Goal: Task Accomplishment & Management: Manage account settings

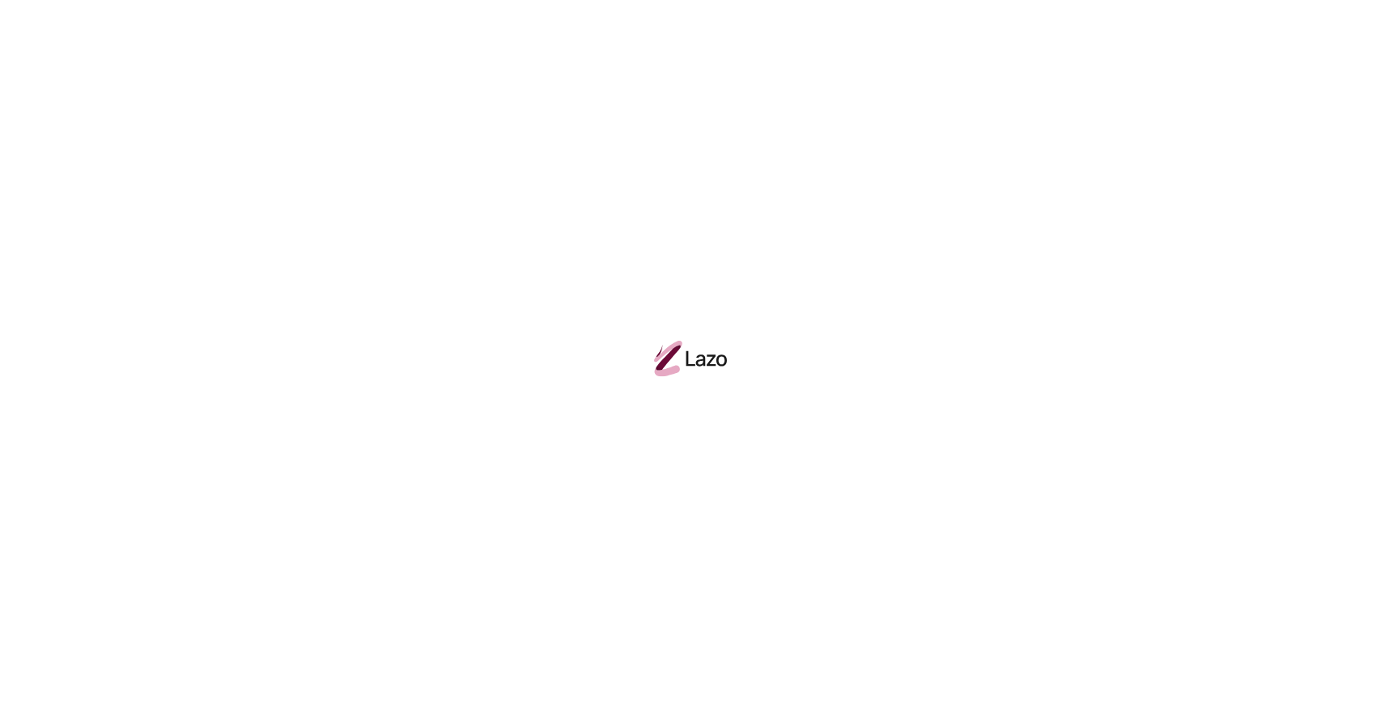
click at [469, 171] on div at bounding box center [690, 358] width 1381 height 717
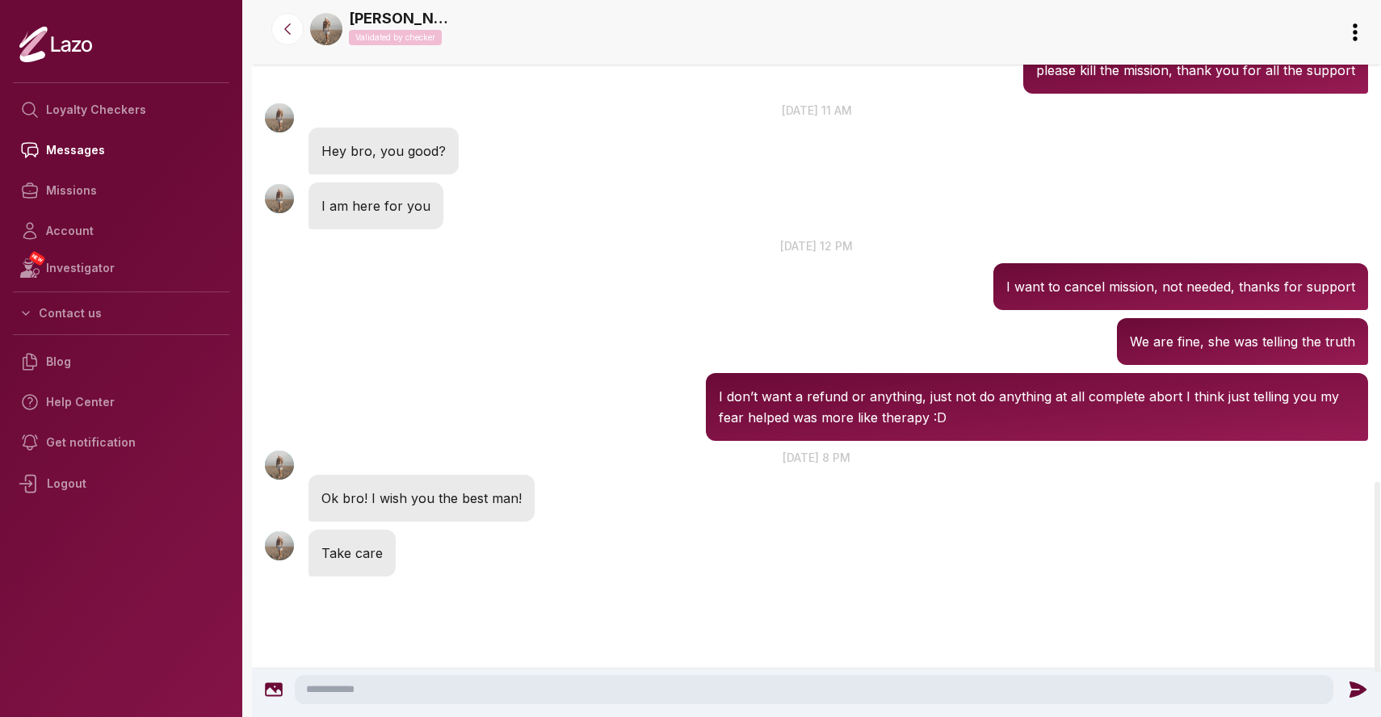
scroll to position [1978, 0]
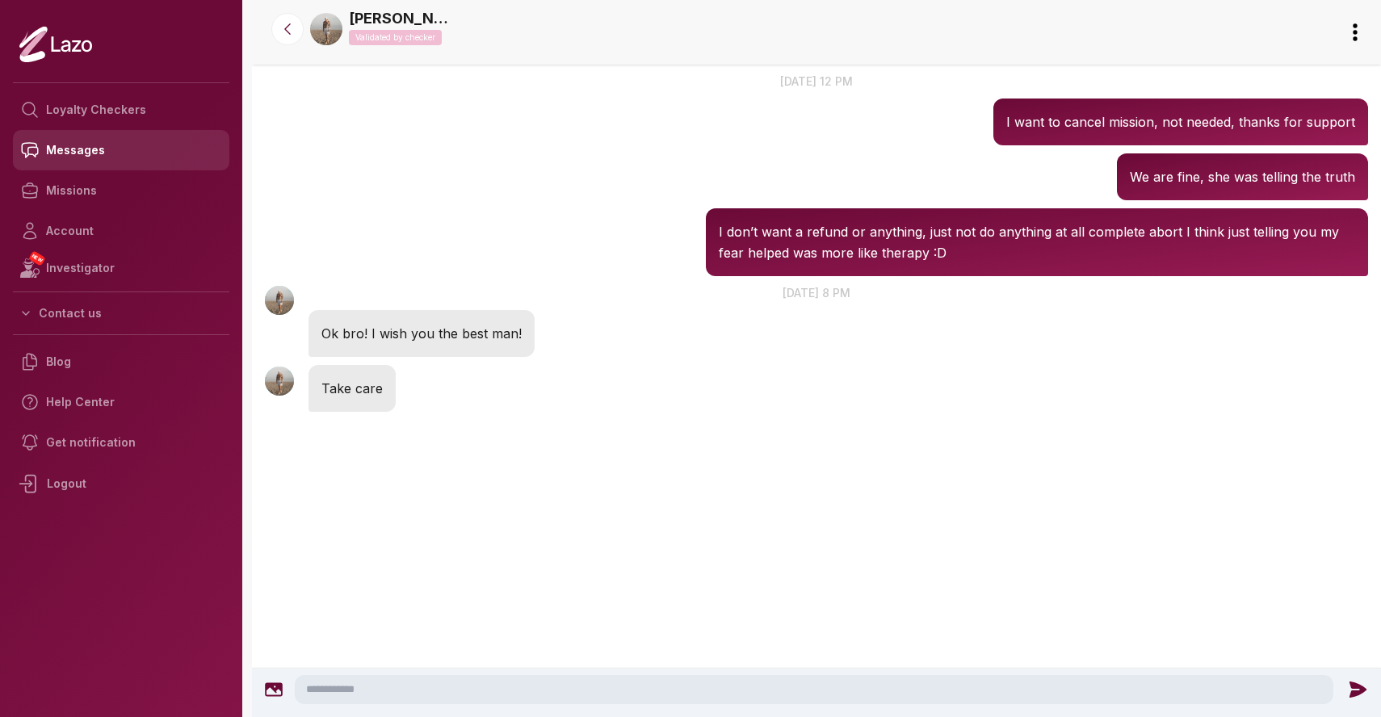
click at [100, 149] on link "Messages" at bounding box center [121, 150] width 216 height 40
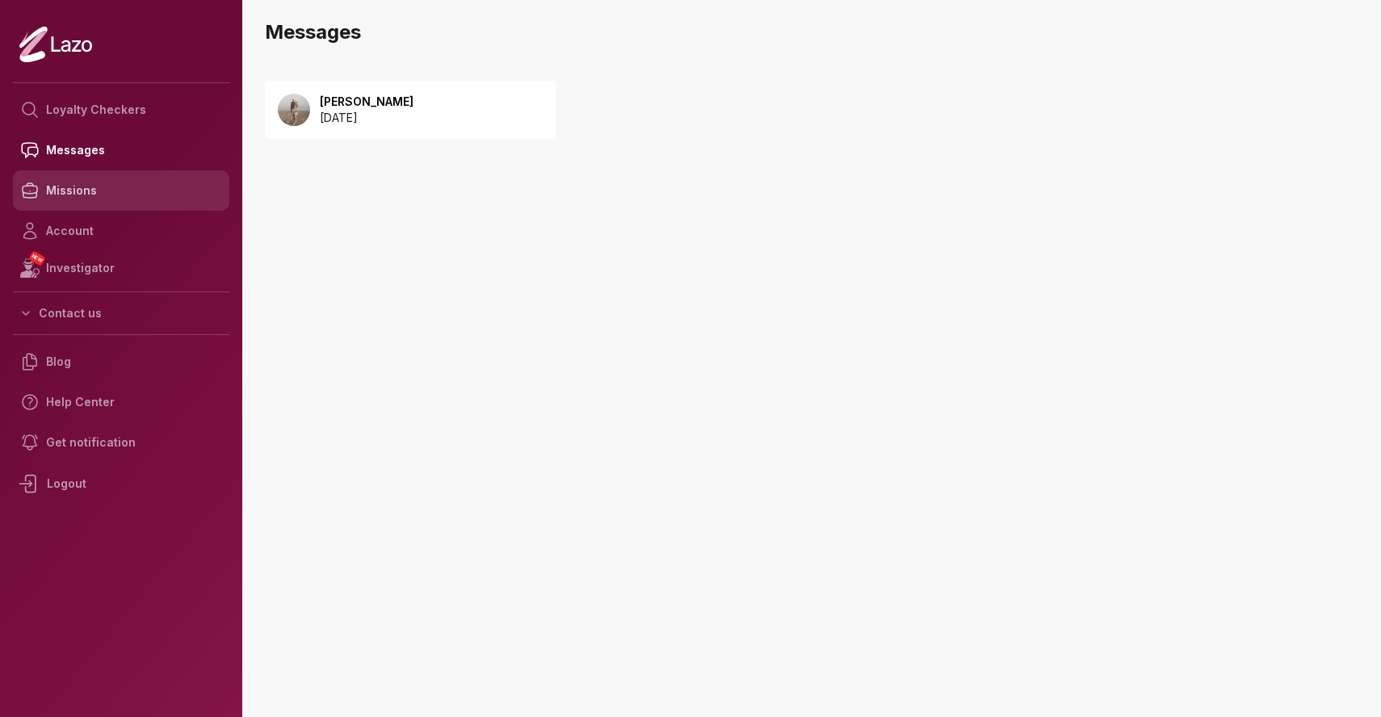
click at [123, 189] on link "Missions" at bounding box center [121, 190] width 216 height 40
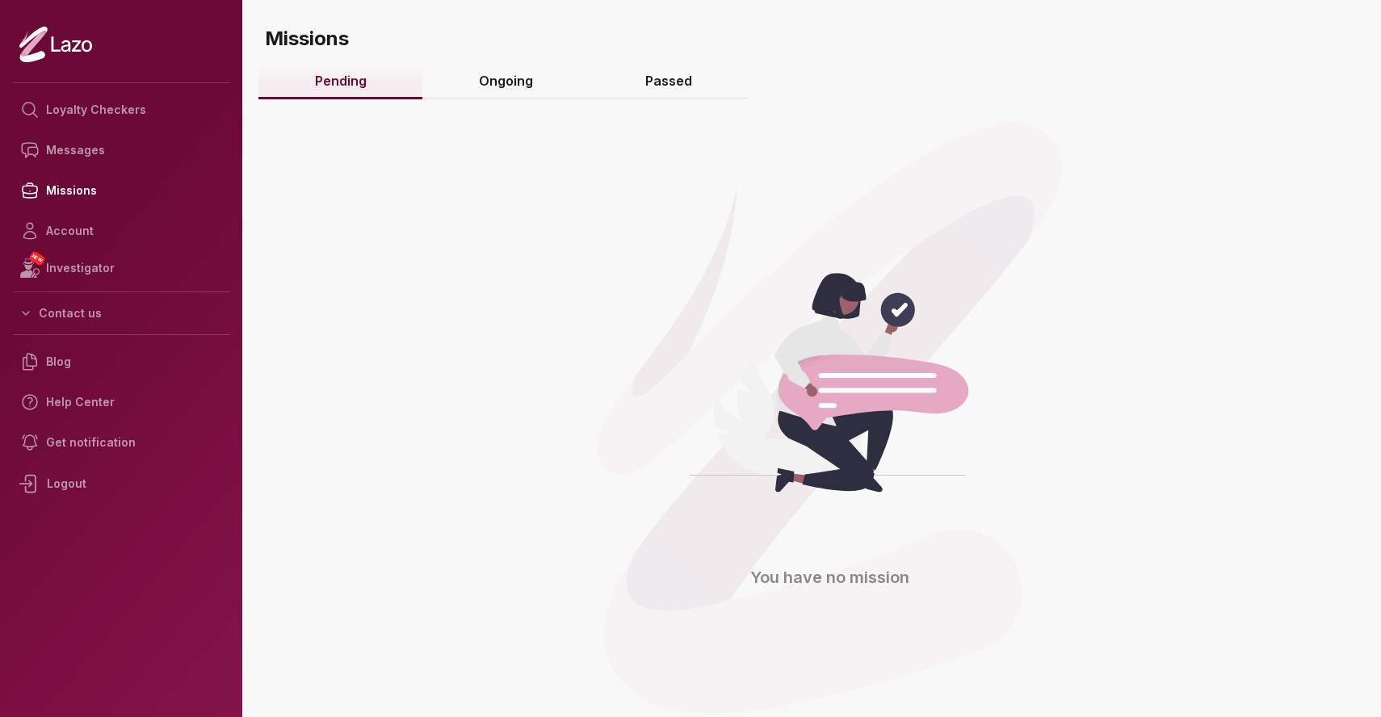
click at [503, 70] on link "Ongoing" at bounding box center [505, 82] width 166 height 35
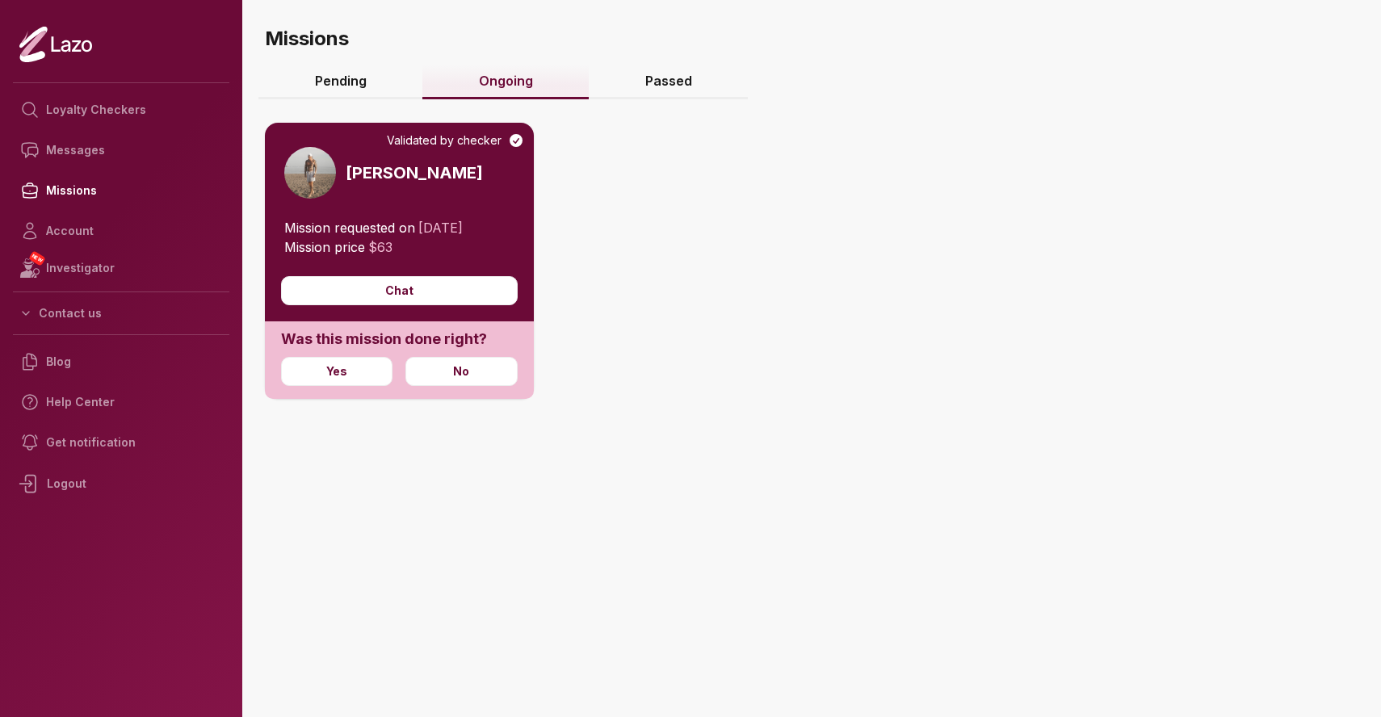
click at [690, 78] on link "Passed" at bounding box center [668, 82] width 159 height 35
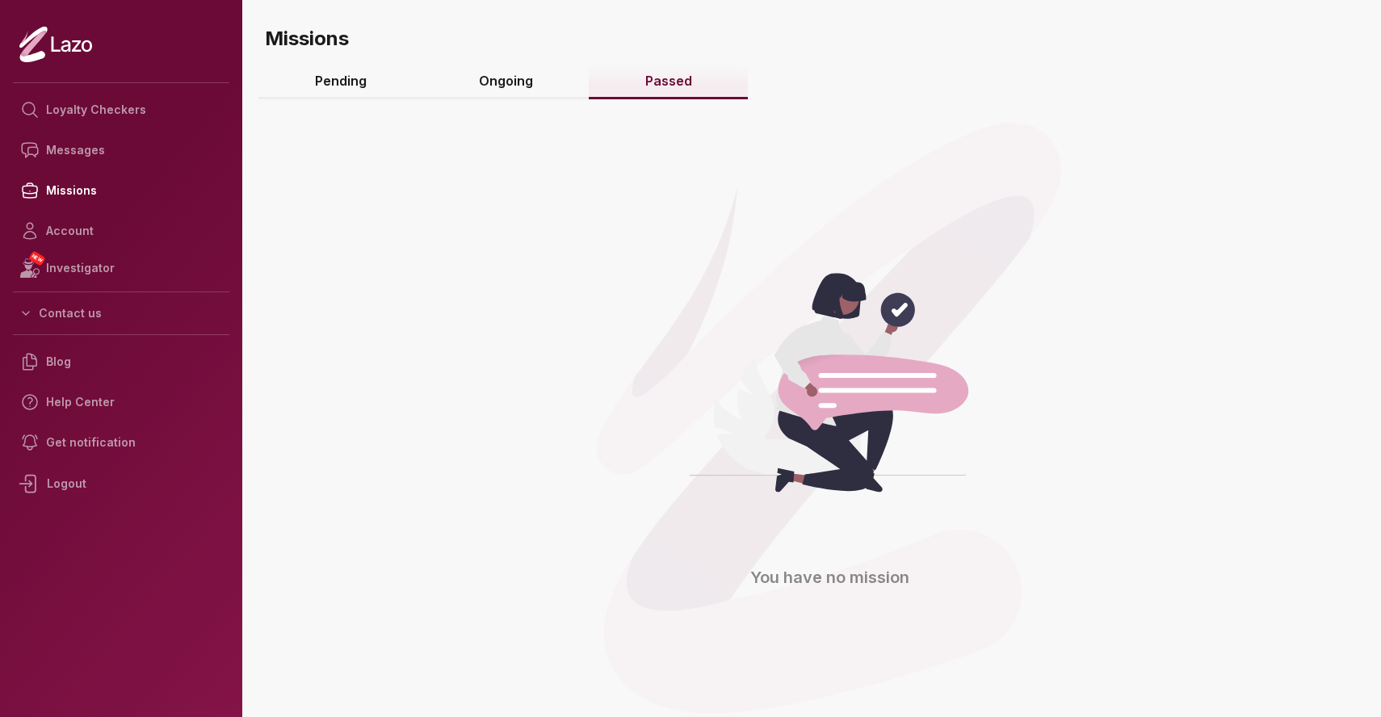
click at [499, 84] on link "Ongoing" at bounding box center [505, 82] width 166 height 35
